Goal: Task Accomplishment & Management: Use online tool/utility

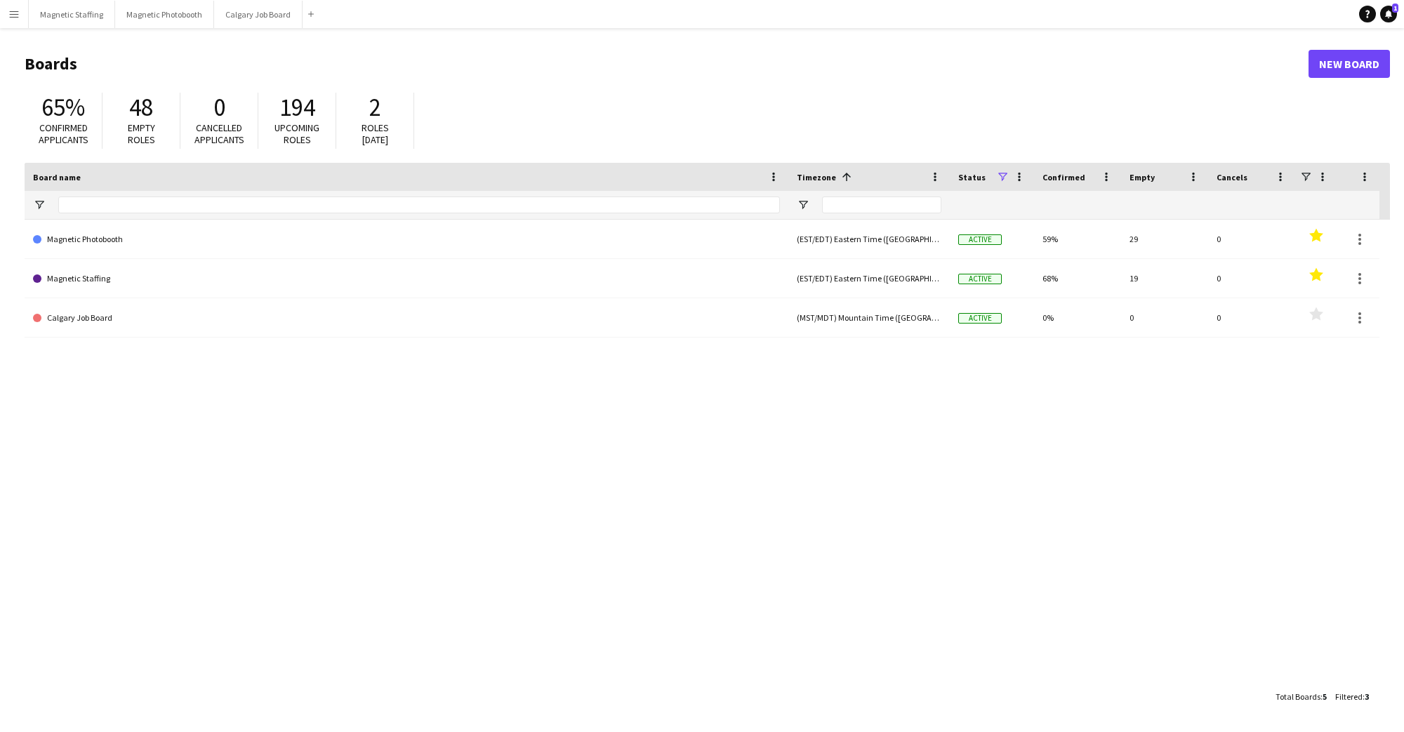
click at [13, 16] on app-icon "Menu" at bounding box center [13, 13] width 11 height 11
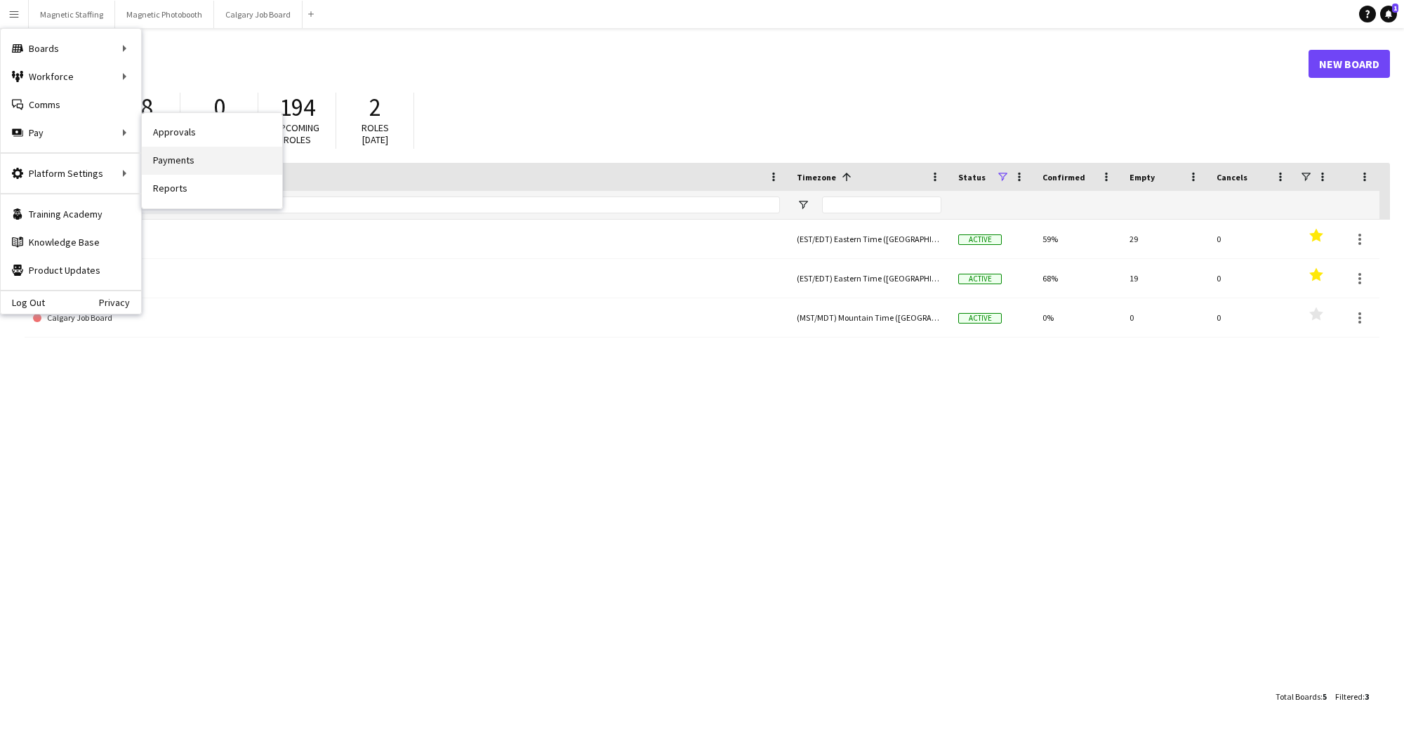
click at [183, 161] on link "Payments" at bounding box center [212, 161] width 140 height 28
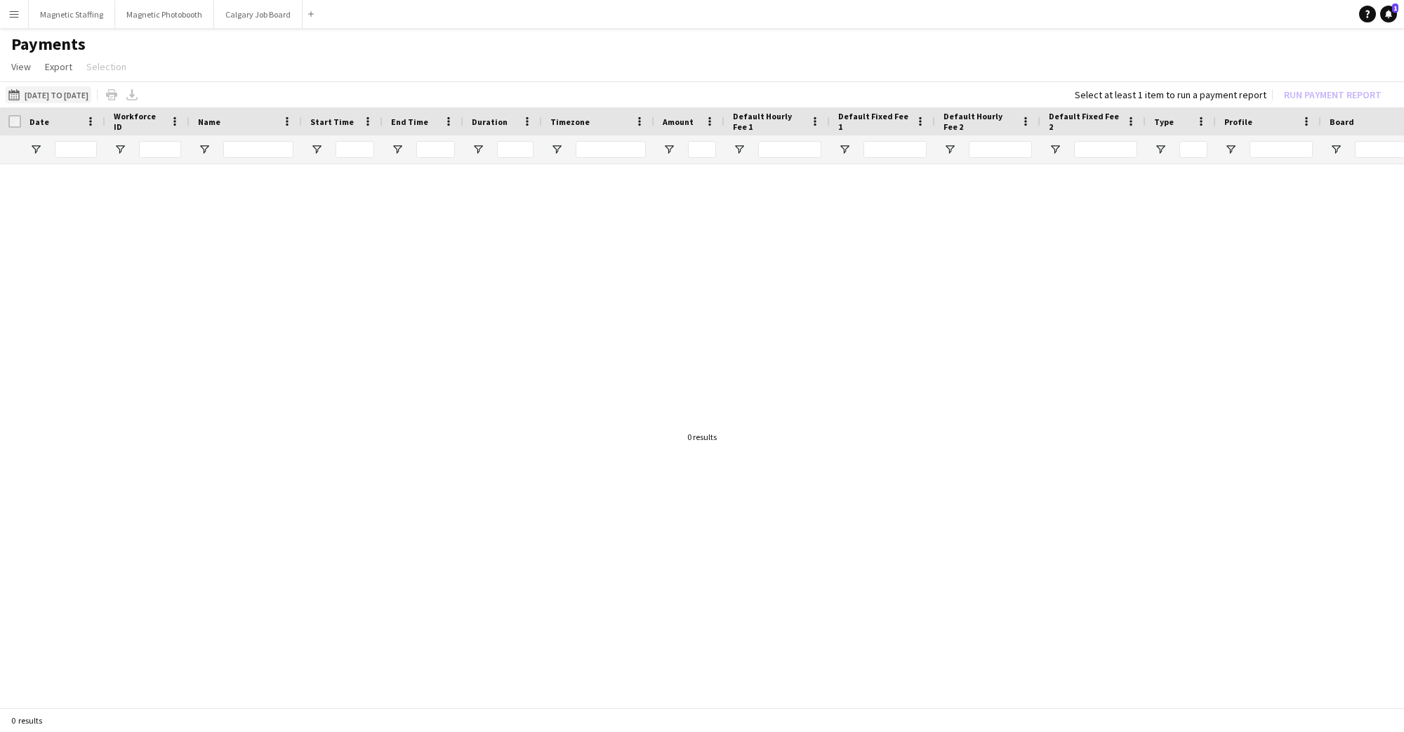
click at [85, 94] on button "[DATE] to [DATE] [DATE] to [DATE]" at bounding box center [49, 94] width 86 height 17
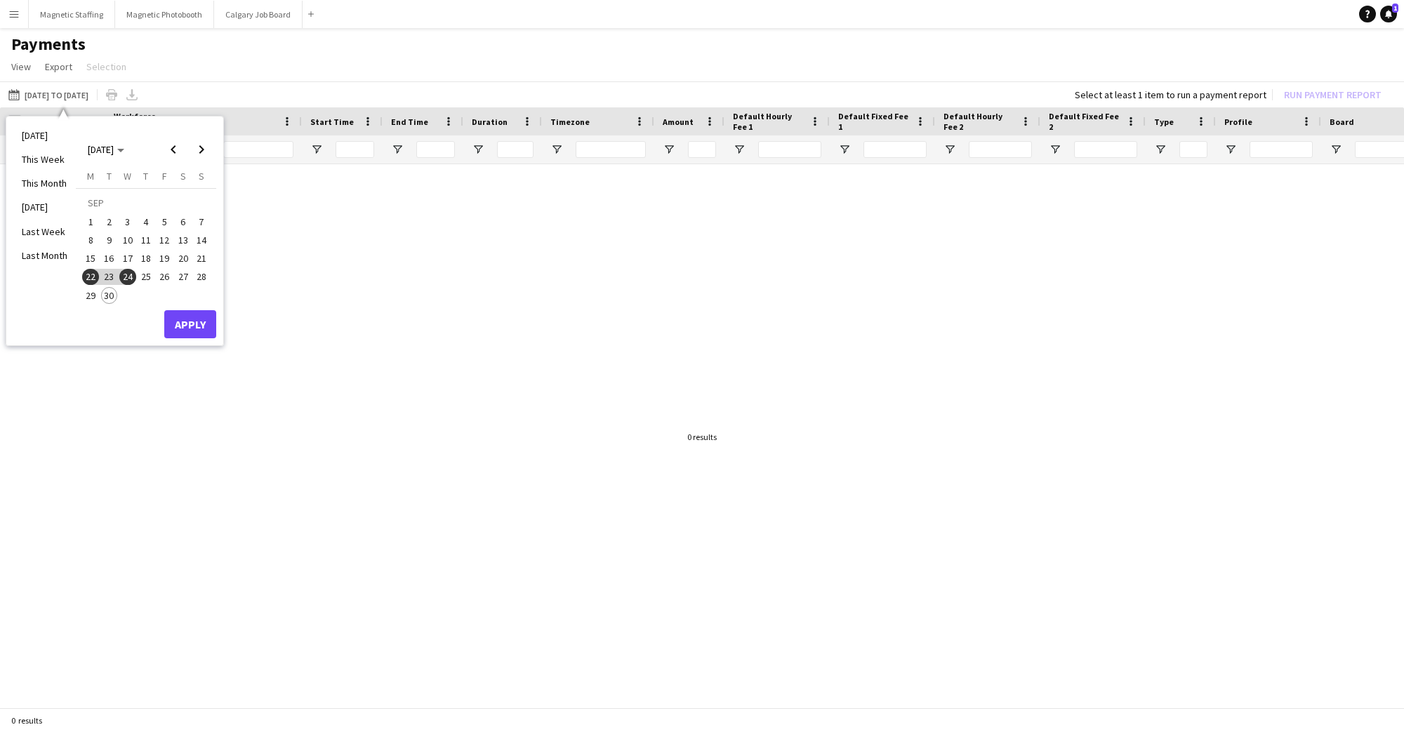
click at [87, 274] on span "22" at bounding box center [90, 277] width 17 height 17
click at [132, 280] on span "24" at bounding box center [127, 277] width 17 height 17
click at [125, 276] on span "24" at bounding box center [127, 277] width 17 height 17
click at [185, 329] on button "Apply" at bounding box center [190, 324] width 52 height 28
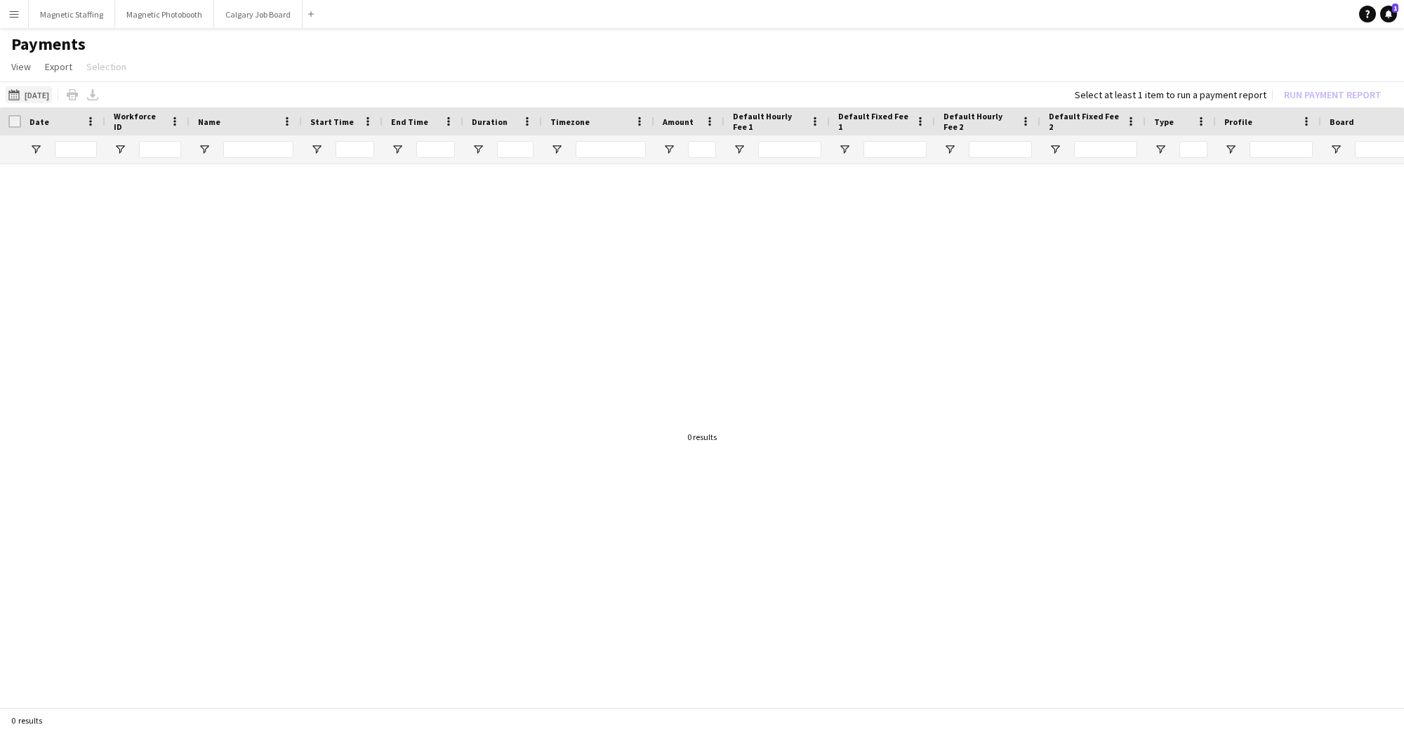
click at [39, 98] on button "[DATE] to [DATE] [DATE]" at bounding box center [29, 94] width 46 height 17
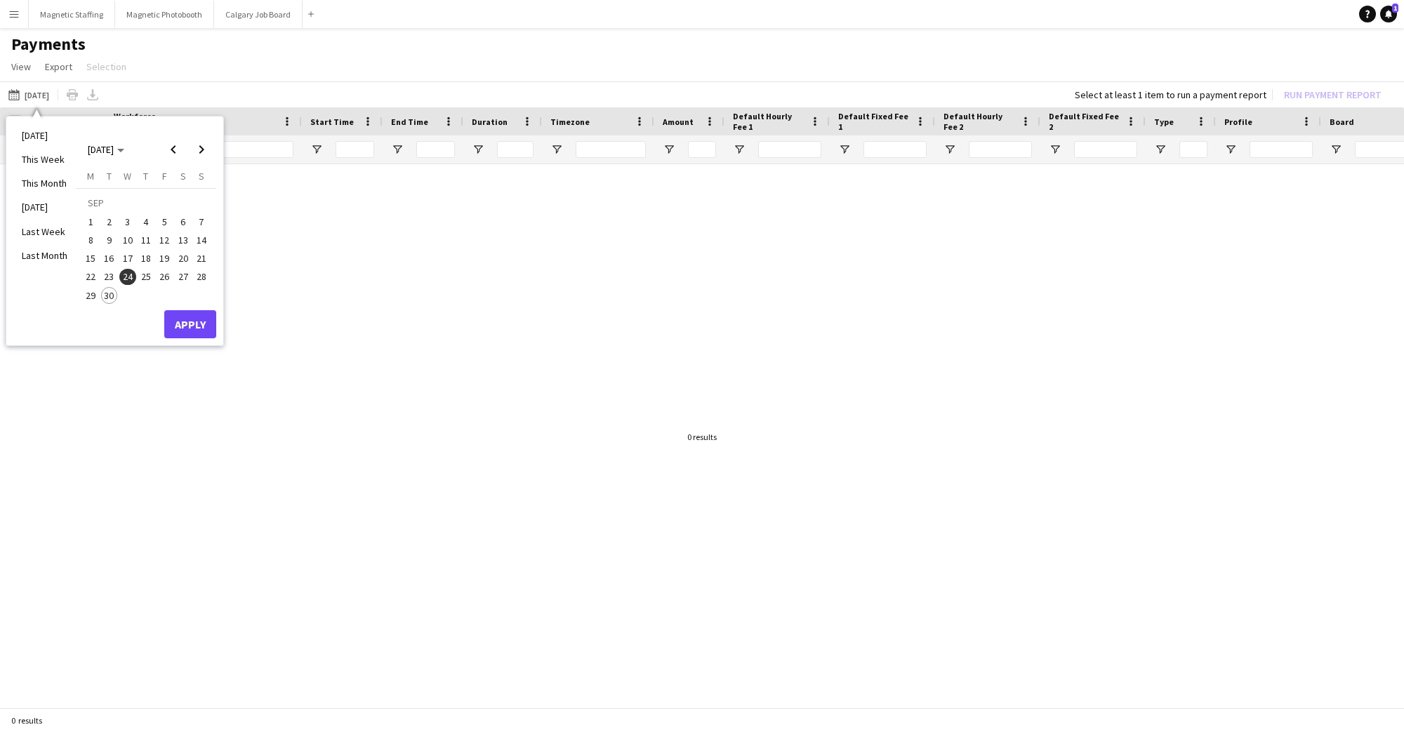
click at [164, 277] on span "26" at bounding box center [164, 277] width 17 height 17
click at [124, 277] on span "24" at bounding box center [127, 277] width 17 height 17
click at [161, 279] on span "26" at bounding box center [164, 277] width 17 height 17
click at [119, 277] on span "24" at bounding box center [127, 277] width 17 height 17
click at [126, 277] on span "24" at bounding box center [127, 277] width 17 height 17
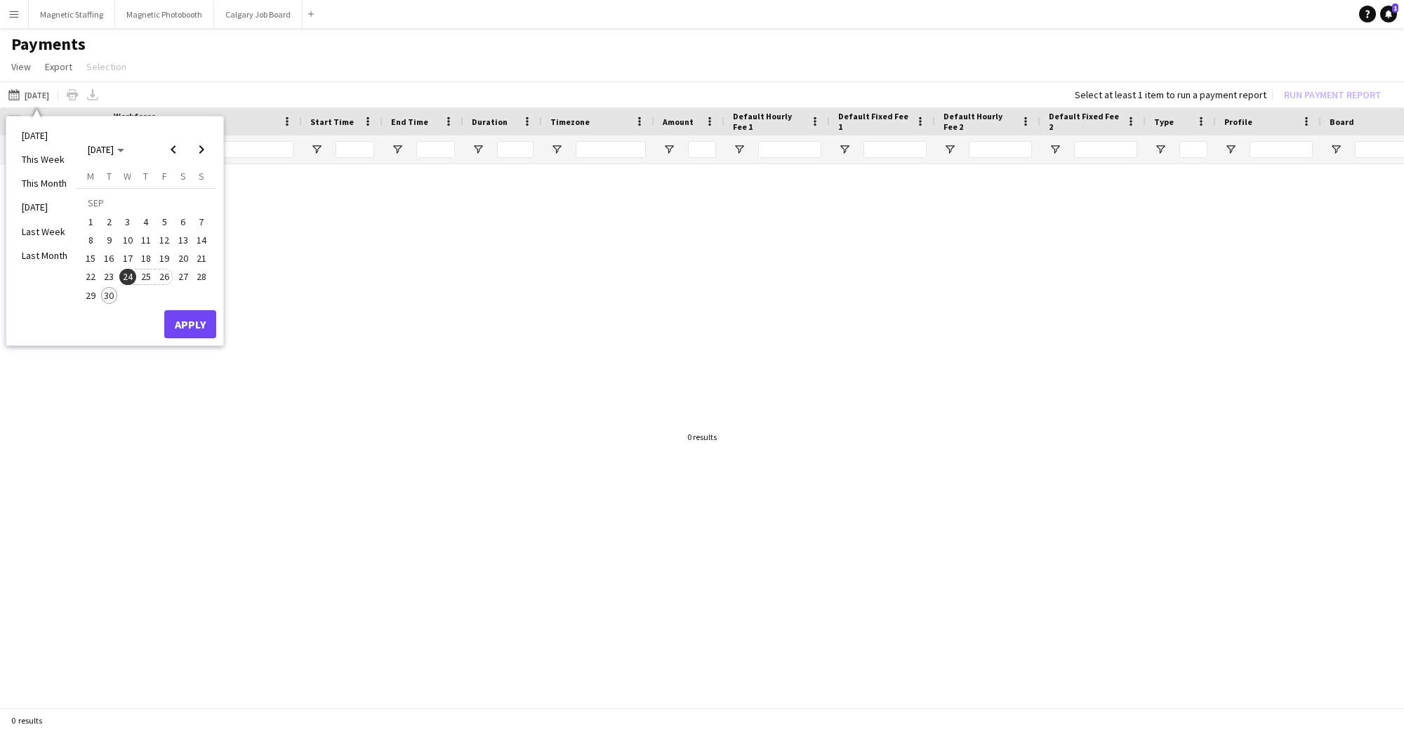
click at [166, 278] on span "26" at bounding box center [164, 277] width 17 height 17
click at [114, 278] on span "23" at bounding box center [109, 277] width 17 height 17
click at [126, 277] on span "24" at bounding box center [127, 277] width 17 height 17
click at [105, 298] on span "30" at bounding box center [109, 295] width 17 height 17
click at [131, 276] on span "24" at bounding box center [127, 277] width 17 height 17
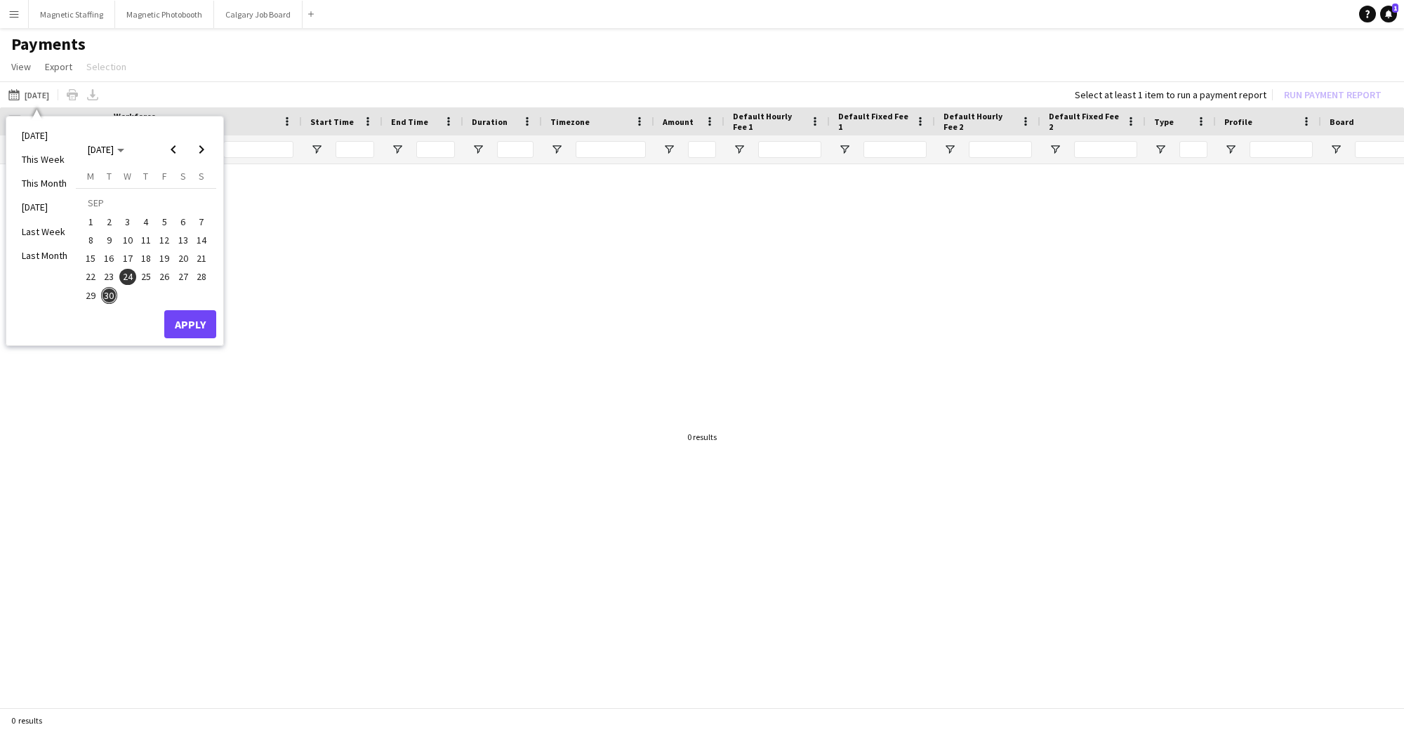
click at [105, 293] on span "30" at bounding box center [109, 295] width 17 height 17
click at [129, 271] on span "24" at bounding box center [127, 277] width 17 height 17
click at [185, 321] on button "Apply" at bounding box center [190, 324] width 52 height 28
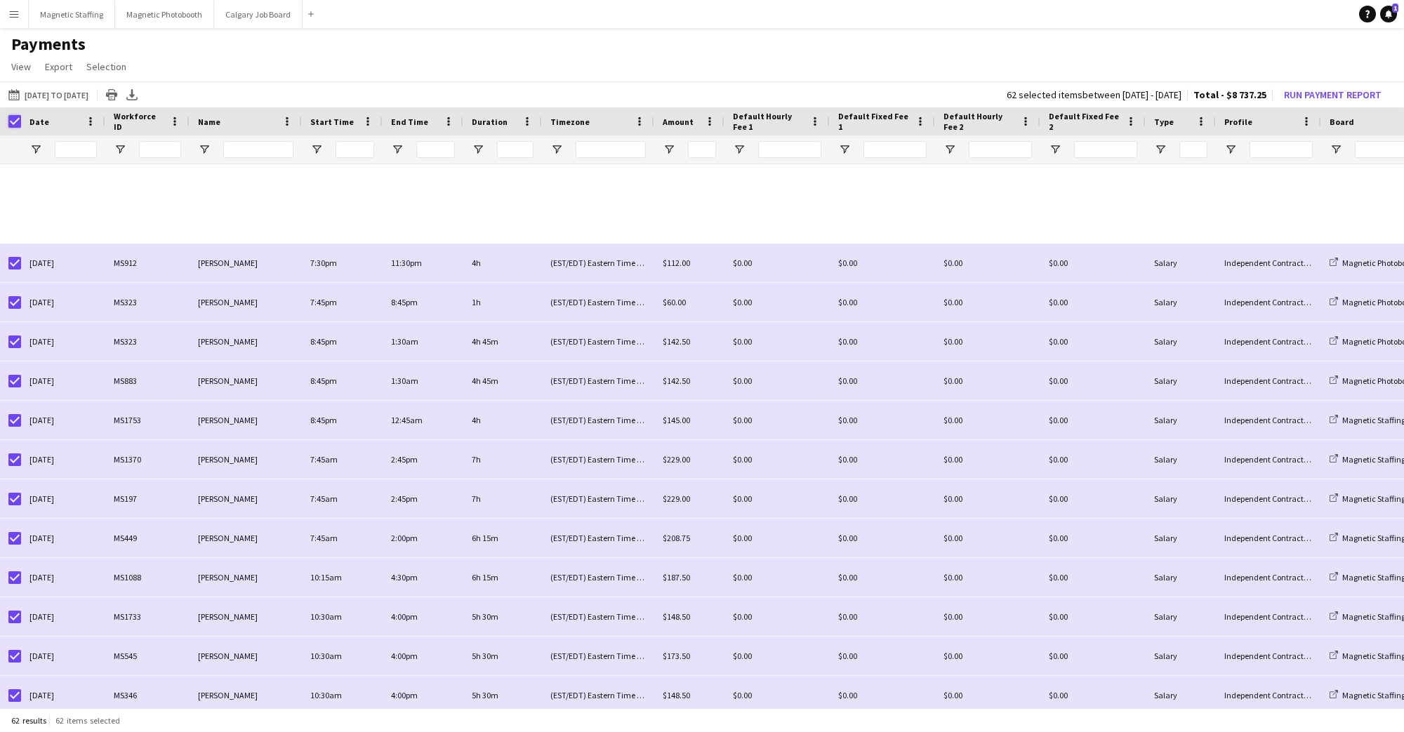
scroll to position [1890, 0]
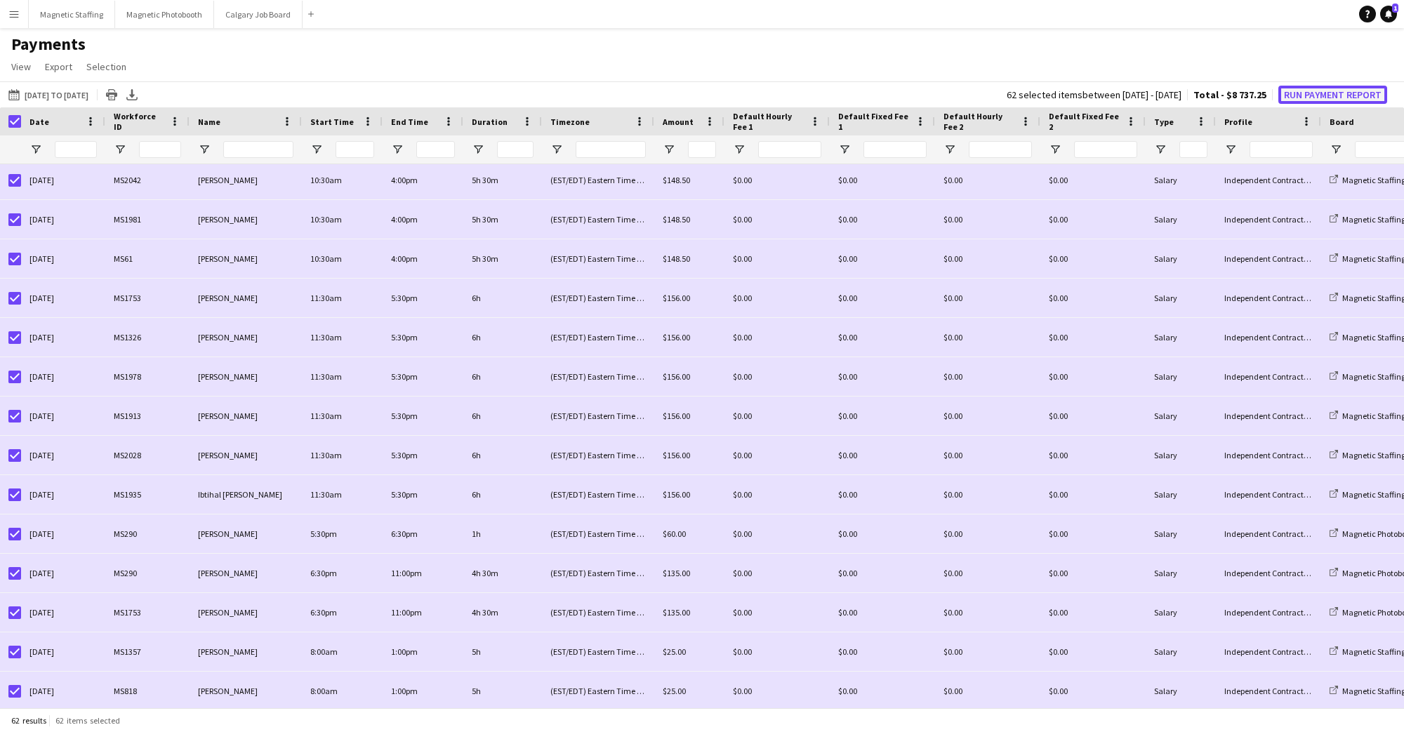
click at [1357, 94] on button "Run Payment Report" at bounding box center [1332, 95] width 109 height 18
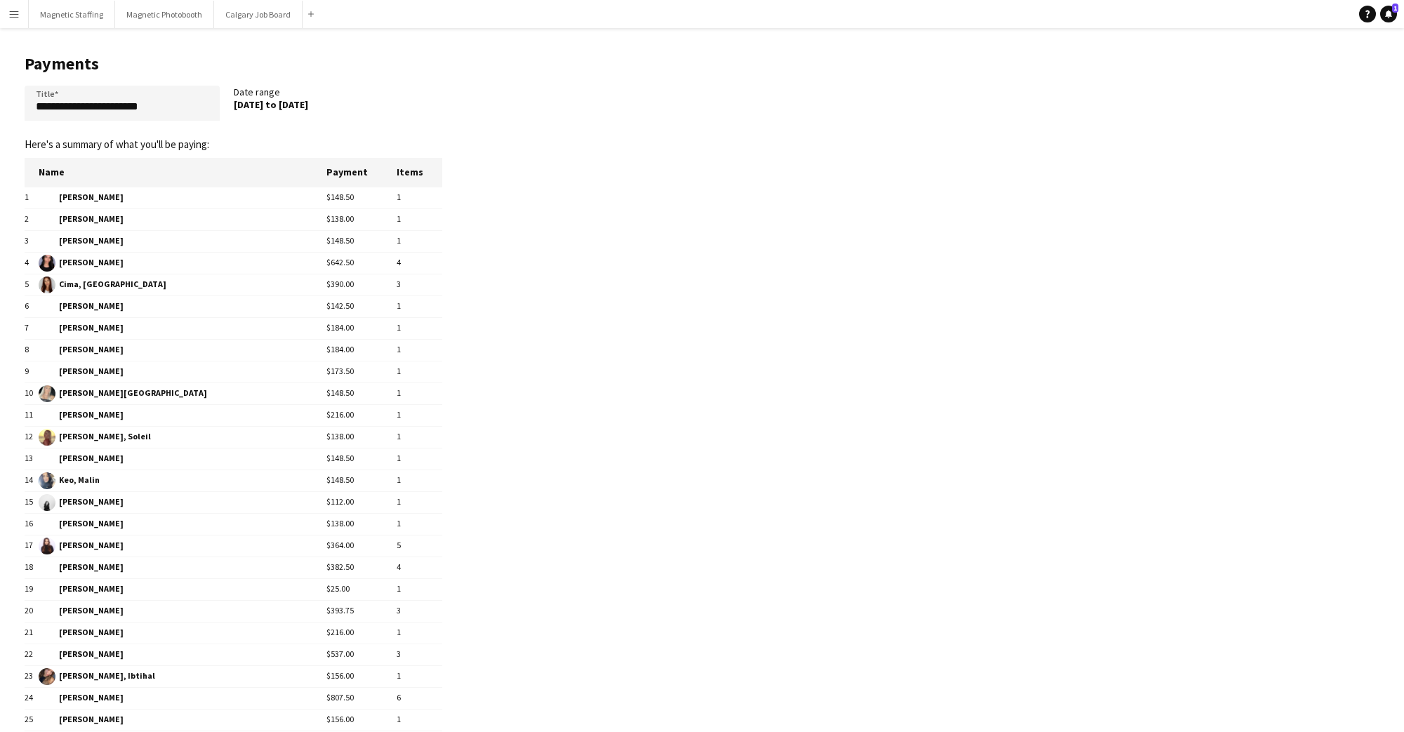
drag, startPoint x: 234, startPoint y: 105, endPoint x: 347, endPoint y: 106, distance: 113.0
click at [347, 106] on div "[DATE] to [DATE]" at bounding box center [331, 104] width 195 height 13
copy div "[DATE] to [DATE]"
drag, startPoint x: 190, startPoint y: 109, endPoint x: 0, endPoint y: 102, distance: 189.7
click at [0, 102] on main "**********" at bounding box center [228, 530] width 456 height 1004
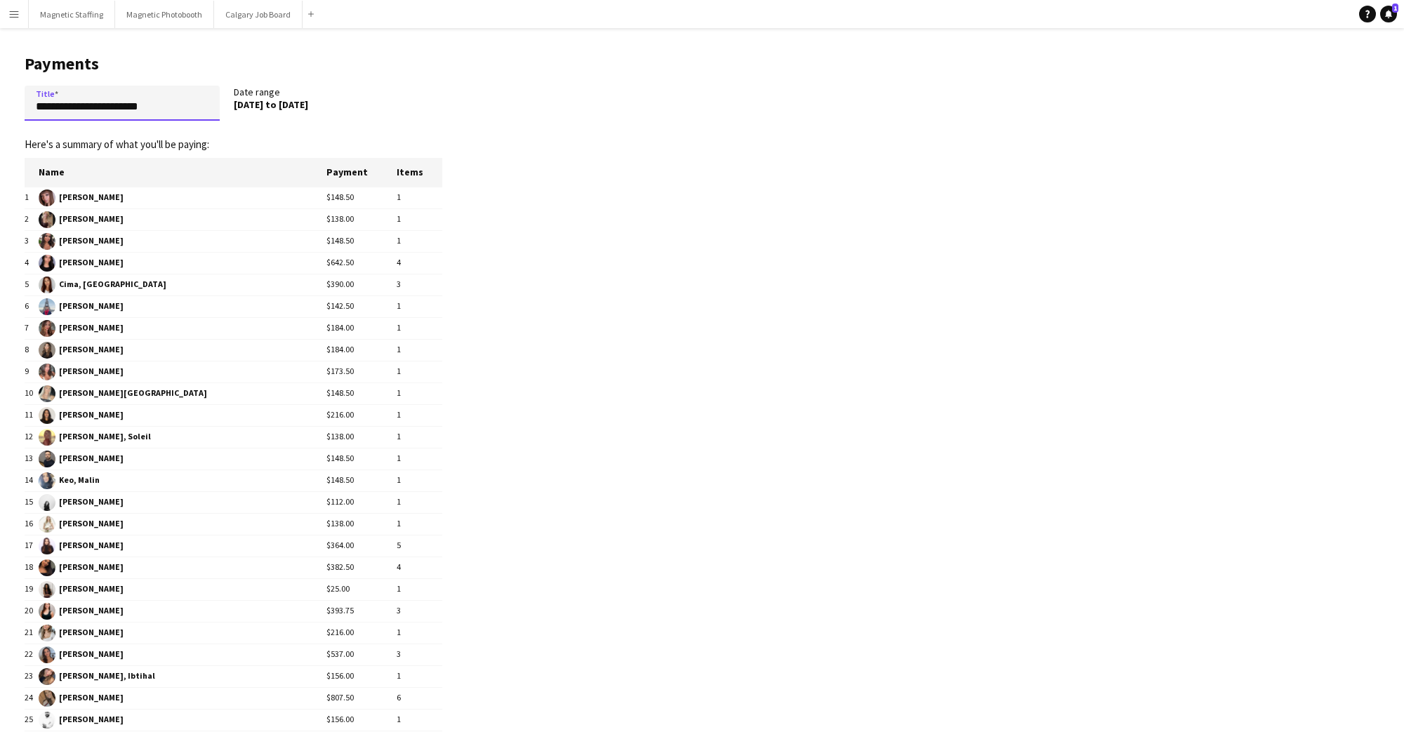
paste input "**"
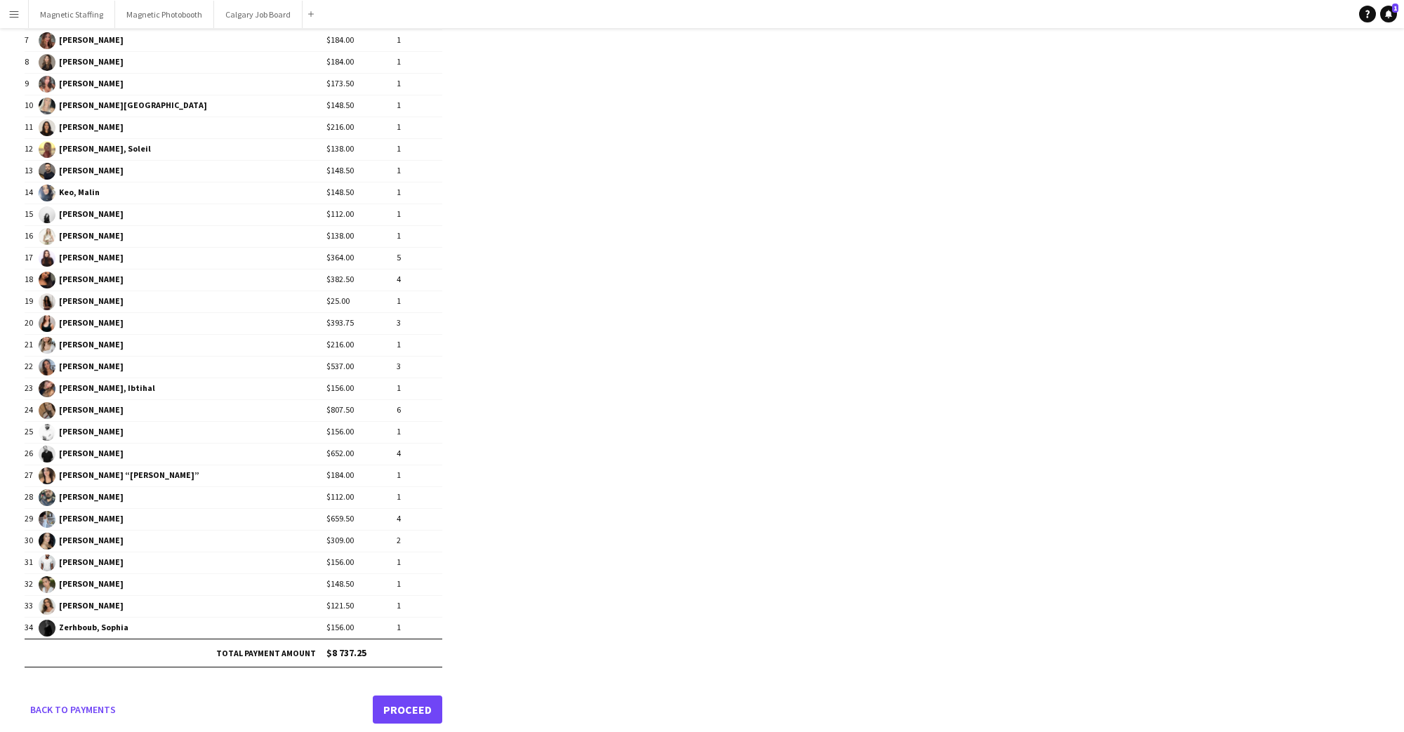
type input "**********"
click at [416, 698] on link "Proceed" at bounding box center [407, 710] width 69 height 28
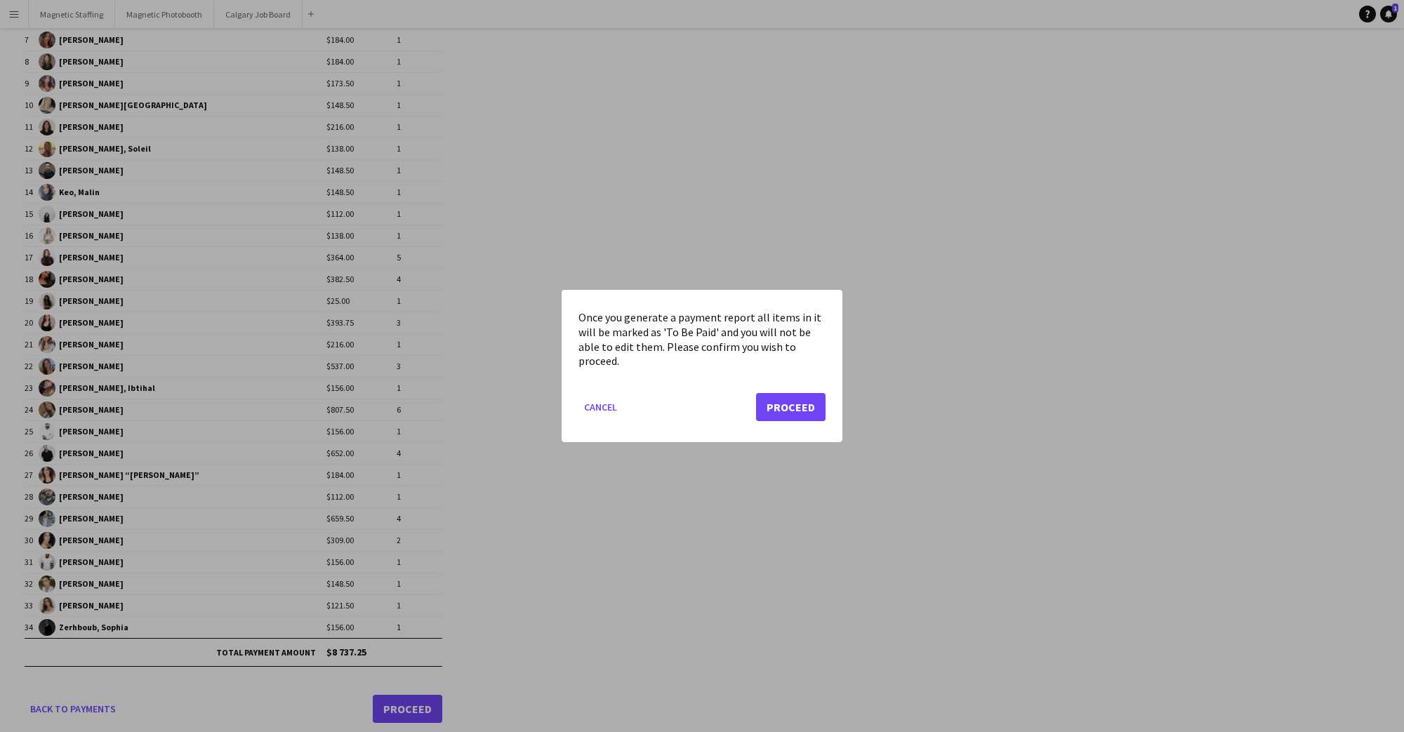
scroll to position [0, 0]
click at [802, 402] on button "Proceed" at bounding box center [790, 407] width 69 height 28
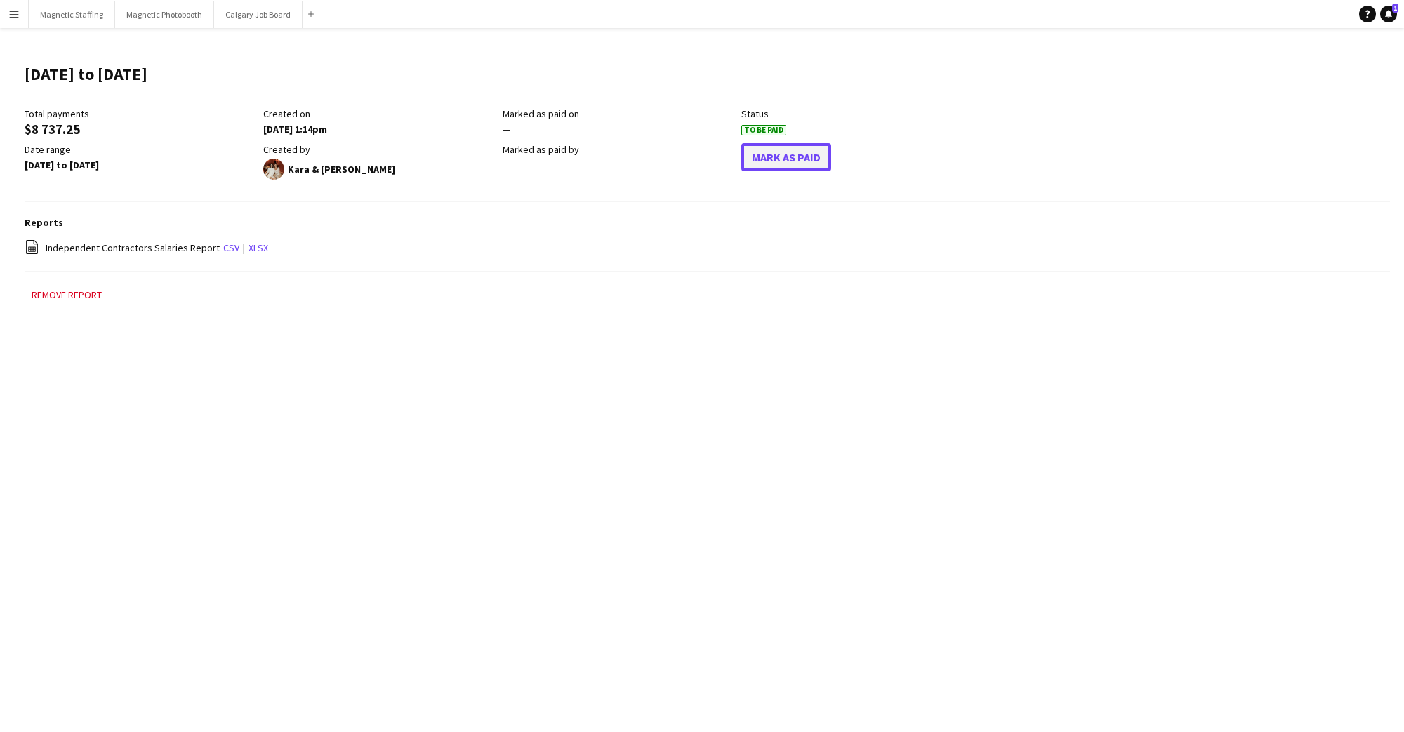
click at [760, 161] on button "Mark As Paid" at bounding box center [786, 157] width 90 height 28
click at [251, 247] on link "xlsx" at bounding box center [258, 247] width 20 height 13
click at [11, 16] on app-icon "Menu" at bounding box center [13, 13] width 11 height 11
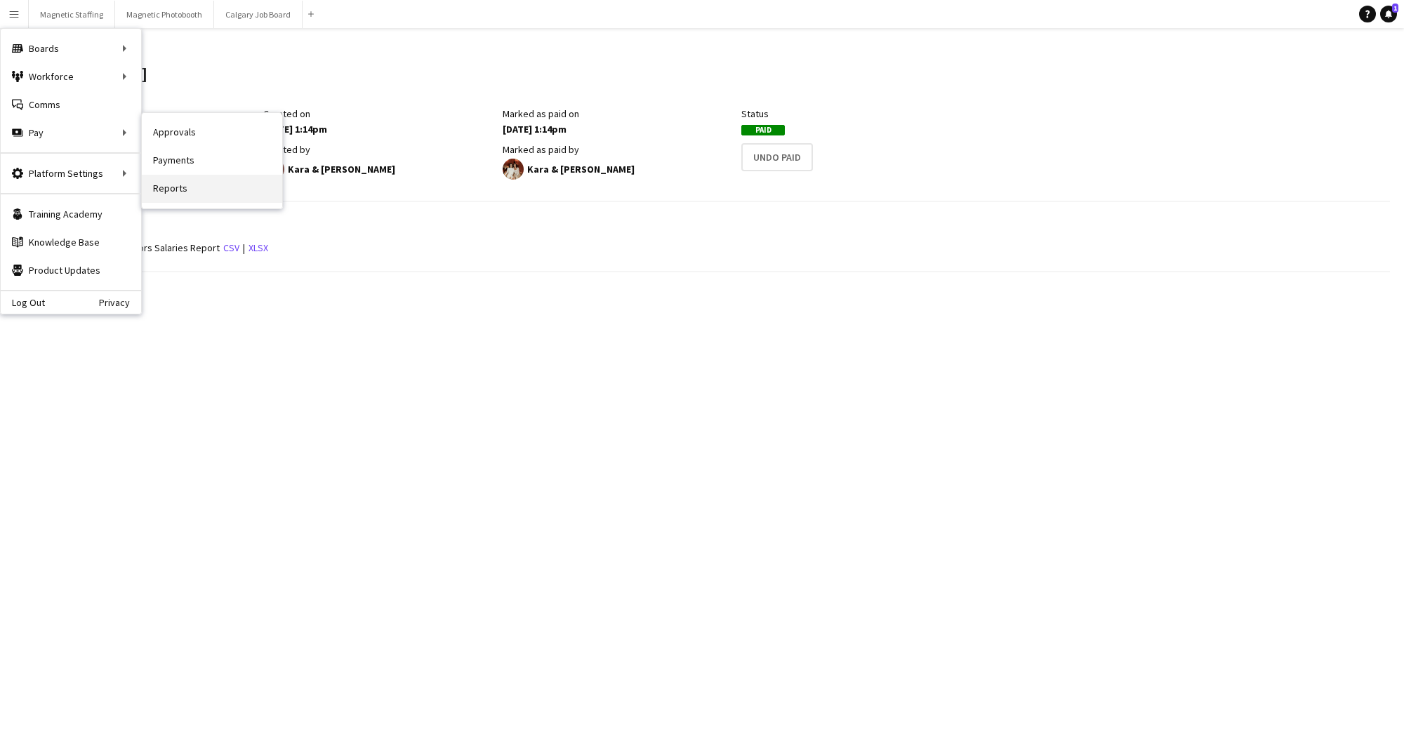
click at [220, 194] on link "Reports" at bounding box center [212, 189] width 140 height 28
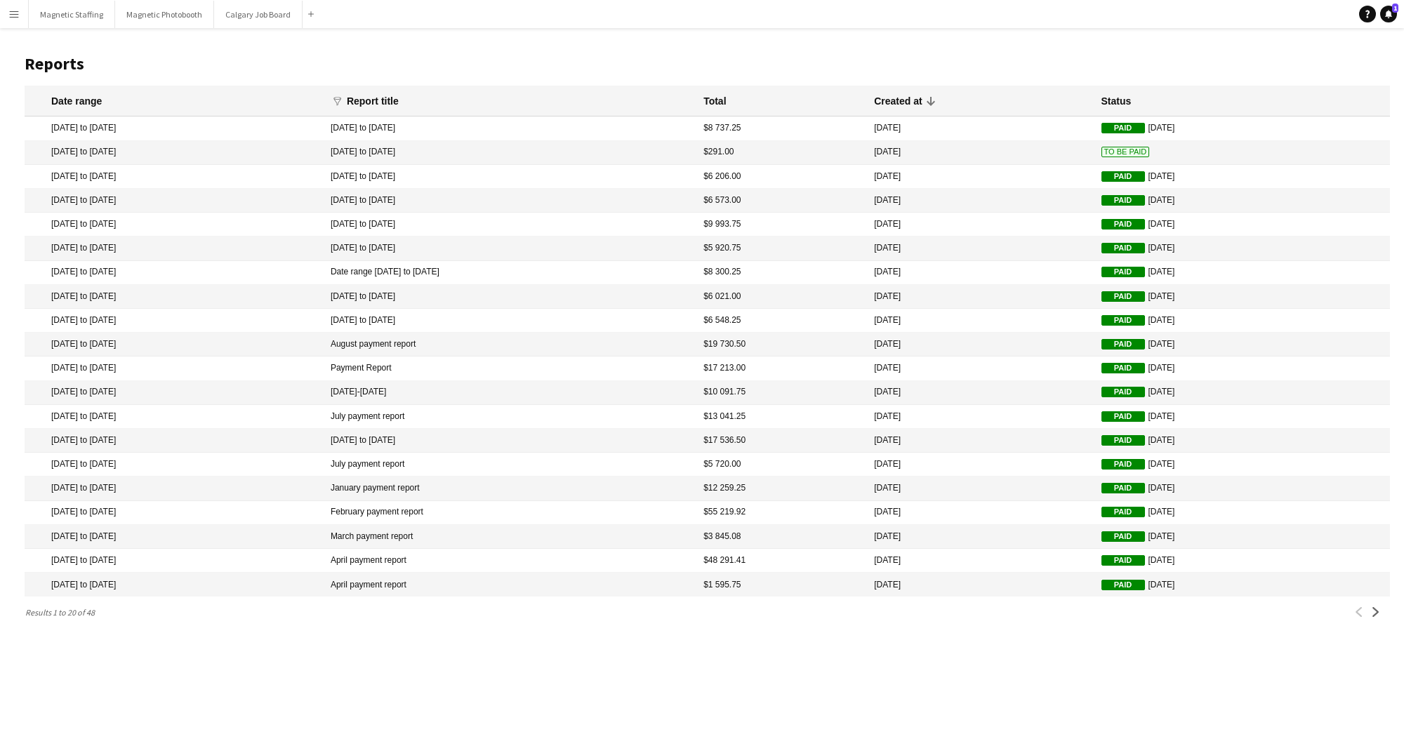
click at [1193, 165] on mat-cell "To Be Paid" at bounding box center [1242, 153] width 296 height 24
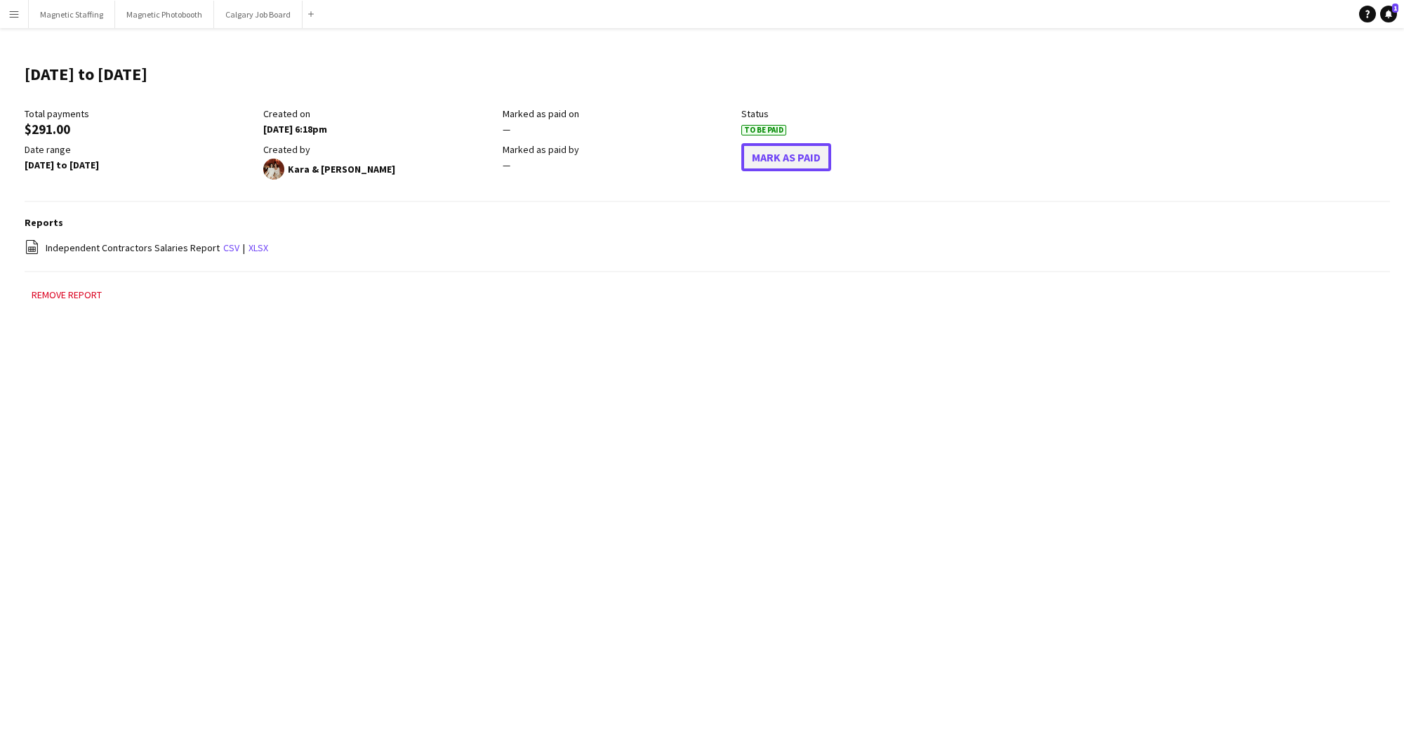
click at [788, 149] on button "Mark As Paid" at bounding box center [786, 157] width 90 height 28
